Goal: Check status

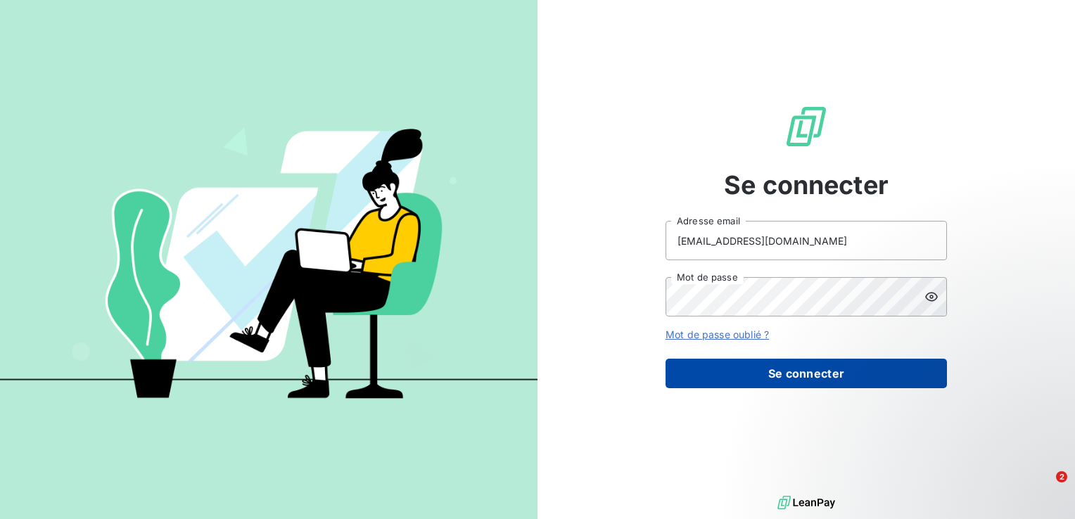
click at [802, 368] on button "Se connecter" at bounding box center [806, 374] width 281 height 30
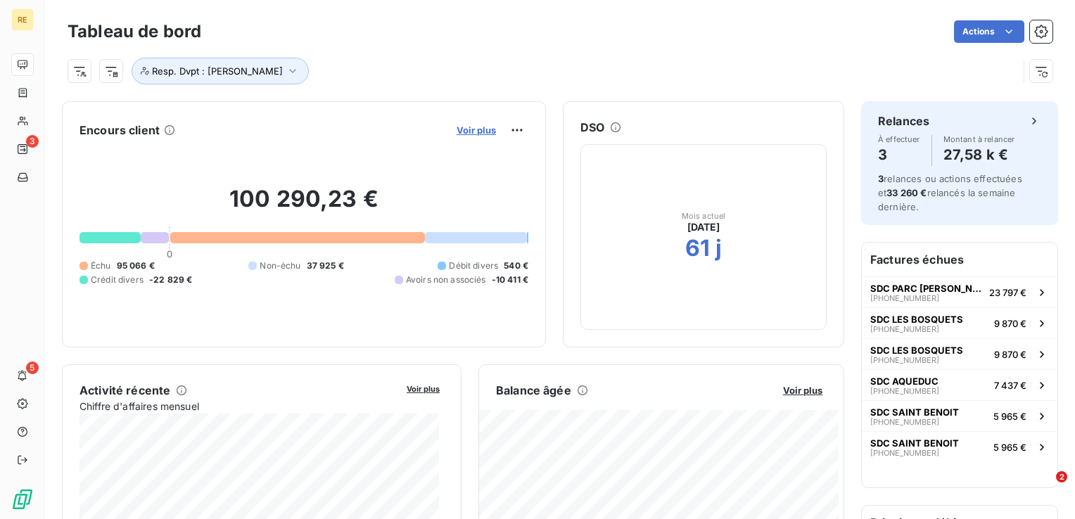
click at [457, 129] on span "Voir plus" at bounding box center [476, 130] width 39 height 11
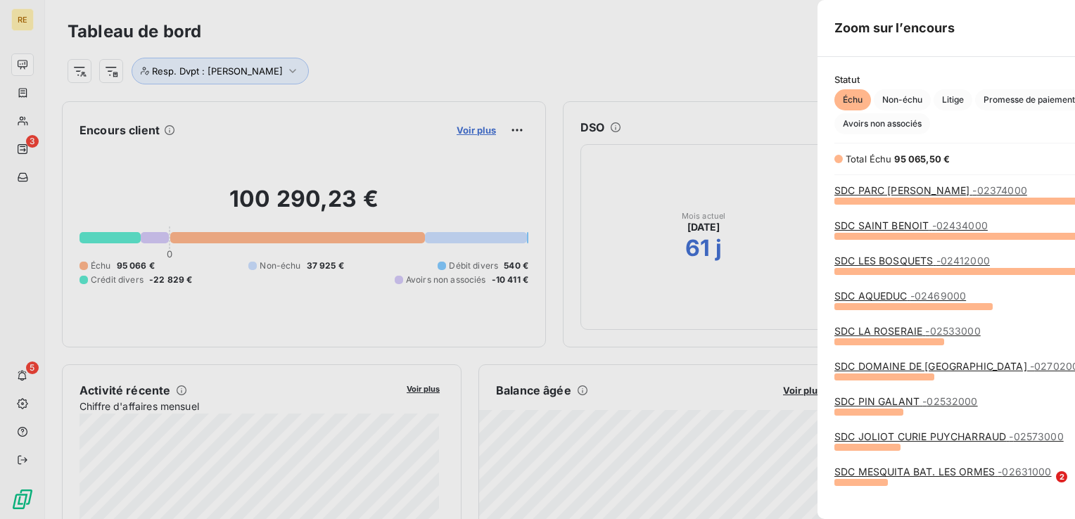
scroll to position [308, 529]
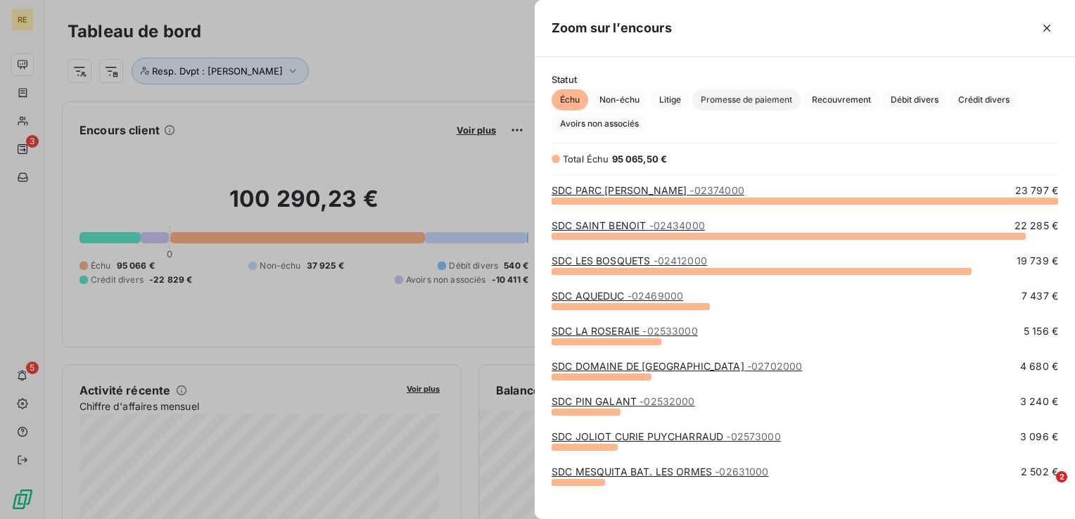
click at [771, 100] on span "Promesse de paiement" at bounding box center [746, 99] width 108 height 21
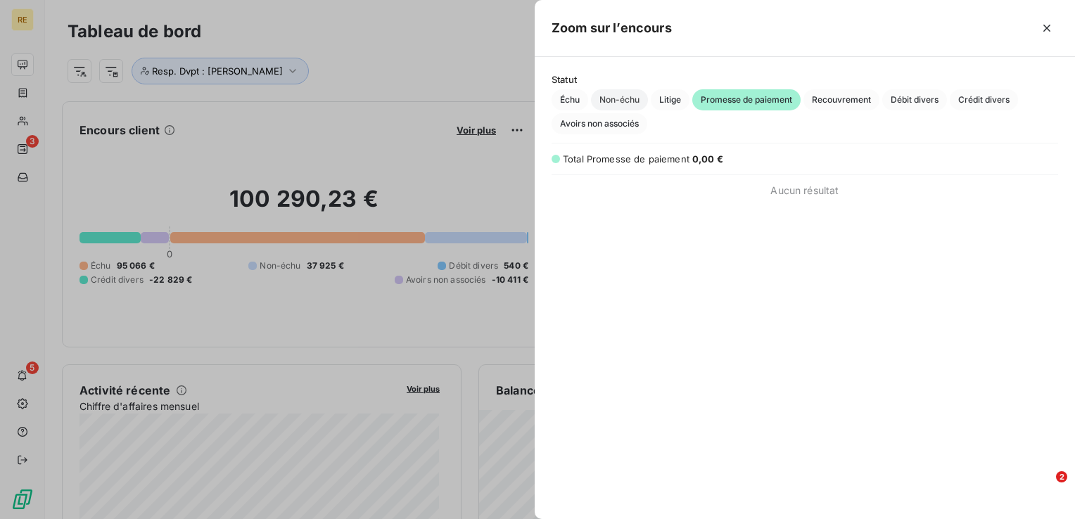
click at [615, 103] on span "Non-échu" at bounding box center [619, 99] width 57 height 21
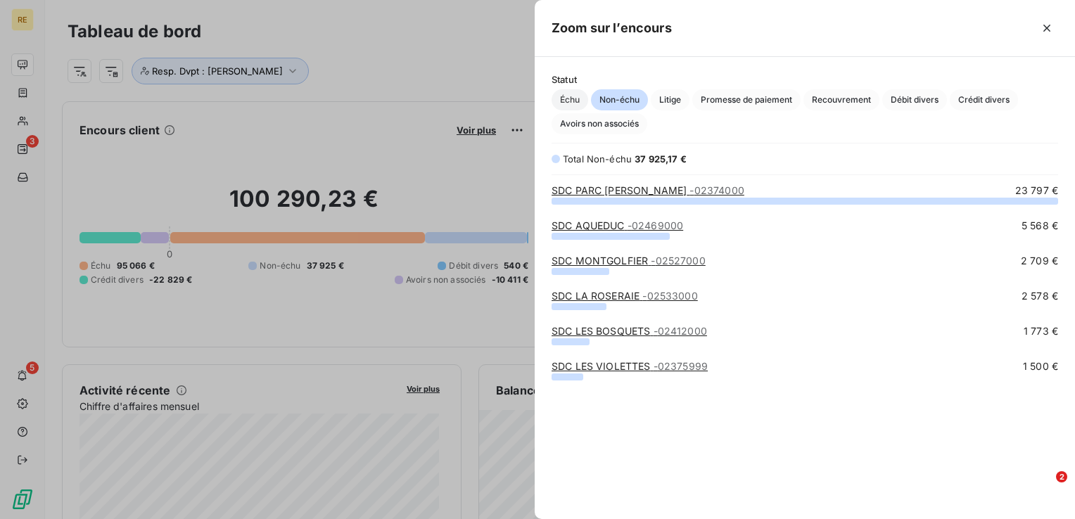
click at [580, 96] on span "Échu" at bounding box center [570, 99] width 37 height 21
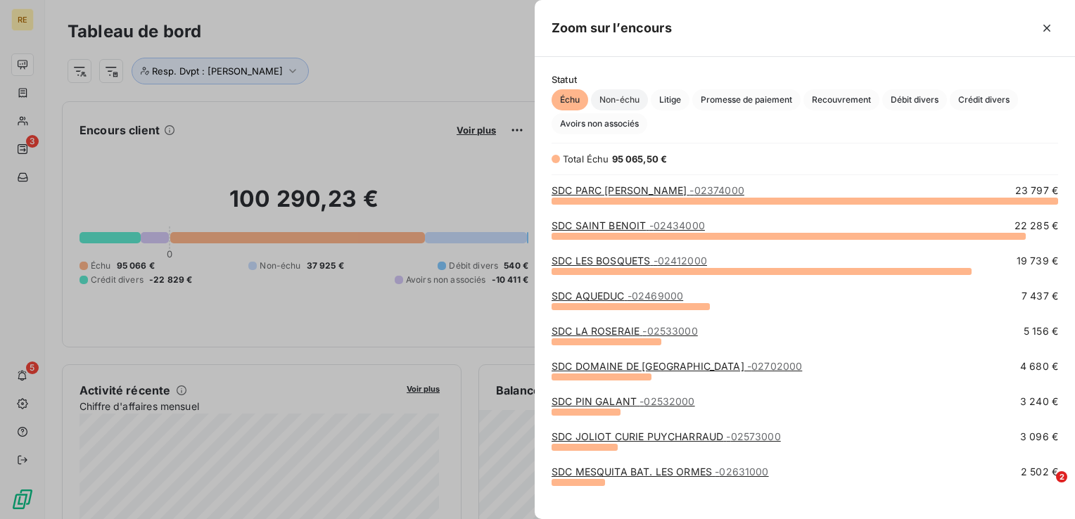
click at [625, 99] on span "Non-échu" at bounding box center [619, 99] width 57 height 21
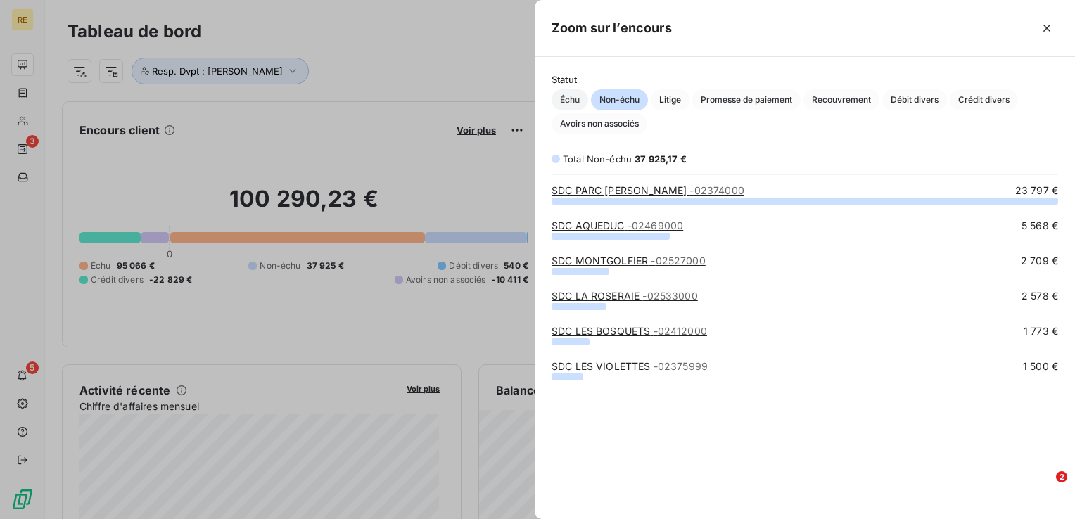
click at [585, 98] on span "Échu" at bounding box center [570, 99] width 37 height 21
